Goal: Find contact information: Find contact information

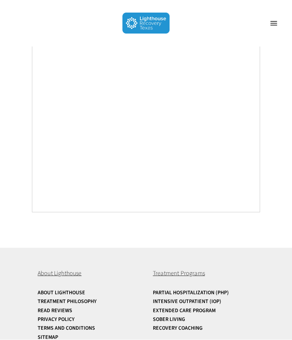
scroll to position [4327, 0]
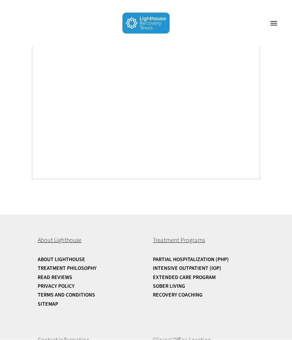
click at [62, 257] on link "About Lighthouse" at bounding box center [87, 260] width 98 height 6
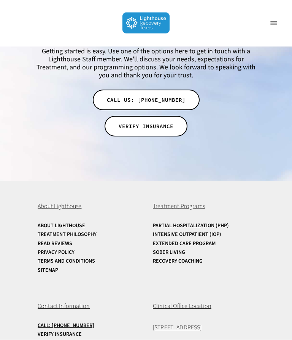
scroll to position [1555, 0]
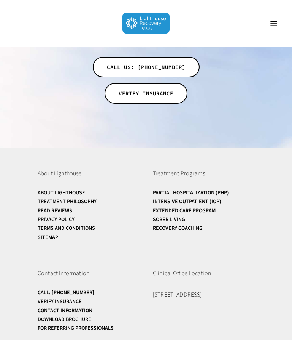
click at [192, 269] on span "Clinical Office Location" at bounding box center [182, 273] width 59 height 8
click at [196, 269] on span "Clinical Office Location" at bounding box center [182, 273] width 59 height 8
click at [82, 308] on link "Contact Information" at bounding box center [87, 311] width 98 height 6
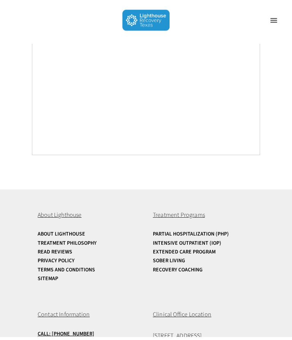
scroll to position [972, 0]
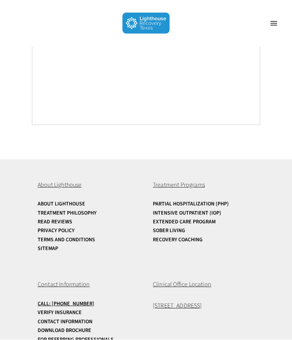
click at [71, 201] on link "About Lighthouse" at bounding box center [87, 204] width 98 height 6
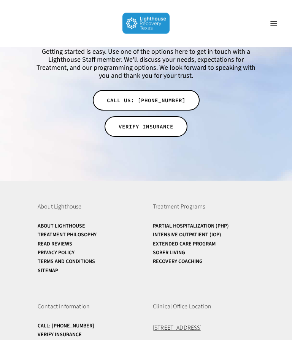
scroll to position [1522, 0]
click at [198, 324] on span "[STREET_ADDRESS]" at bounding box center [177, 328] width 49 height 8
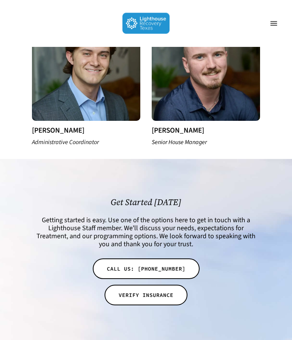
scroll to position [1347, 0]
